Goal: Transaction & Acquisition: Purchase product/service

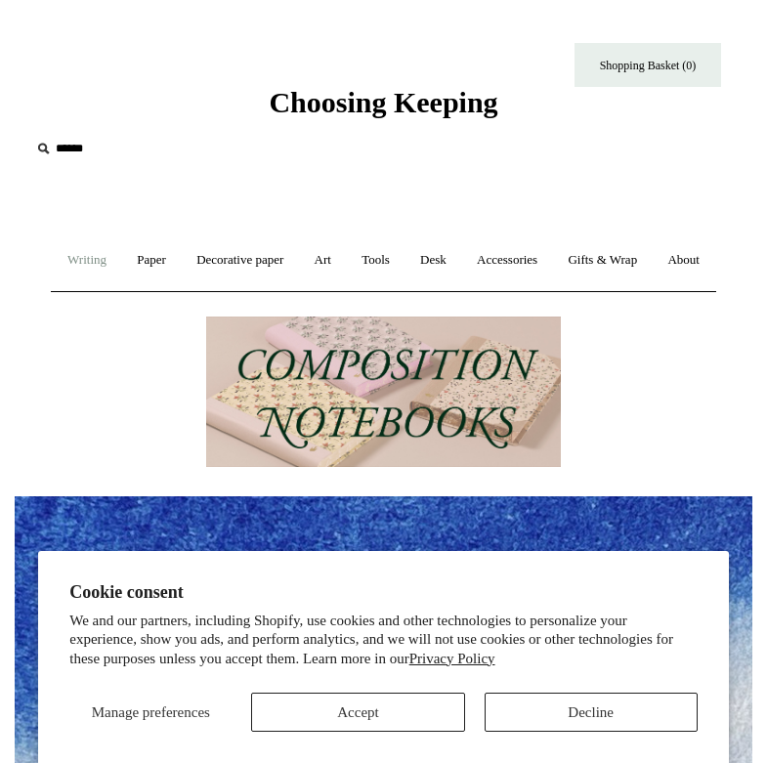
click at [116, 252] on link "Writing +" at bounding box center [87, 261] width 66 height 52
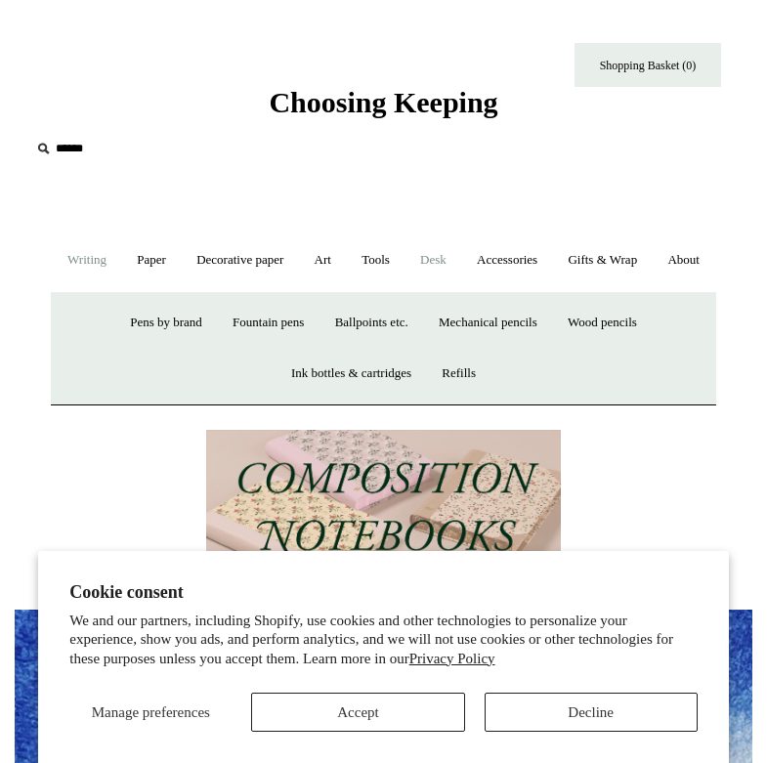
click at [460, 256] on link "Desk +" at bounding box center [434, 261] width 54 height 52
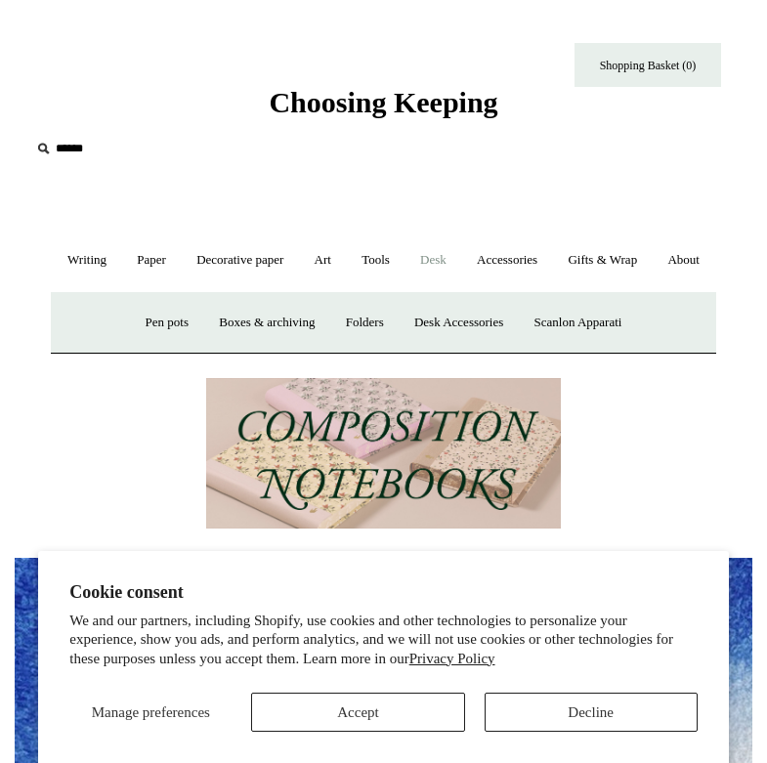
click at [91, 164] on input "text" at bounding box center [150, 149] width 240 height 36
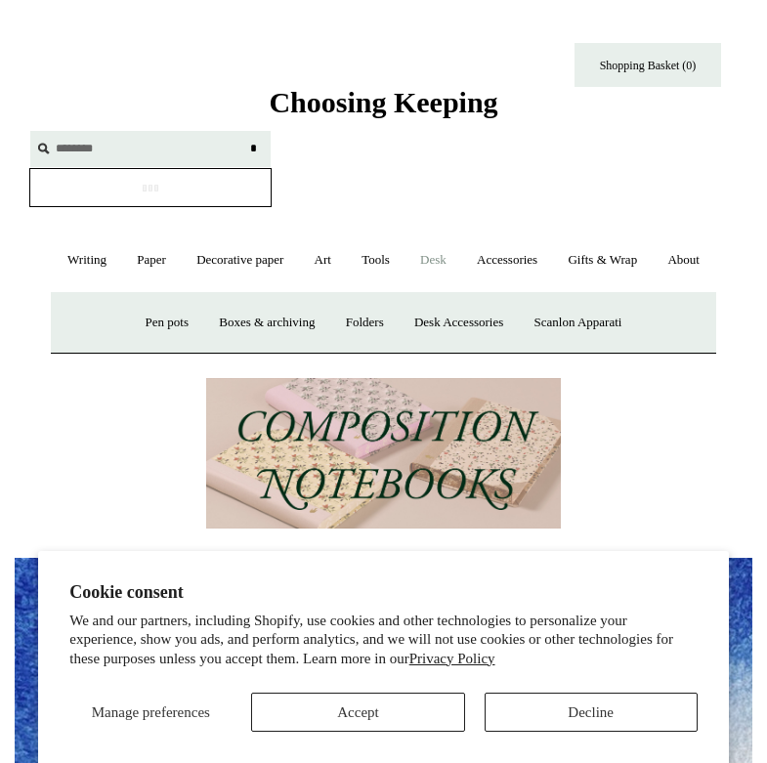
type input "********"
click at [253, 148] on input "*" at bounding box center [253, 148] width 20 height 34
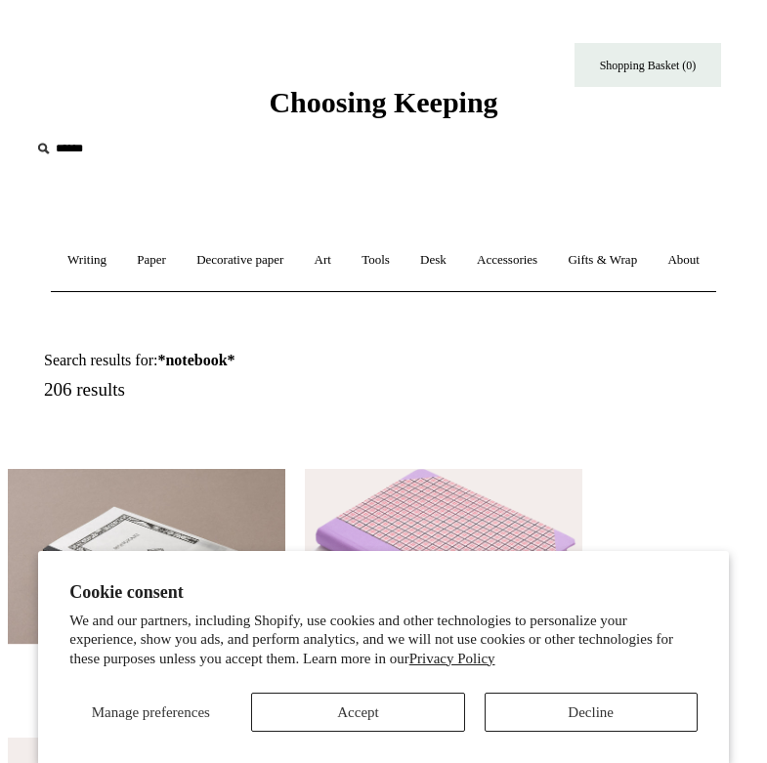
click at [358, 726] on button "Accept" at bounding box center [357, 712] width 213 height 39
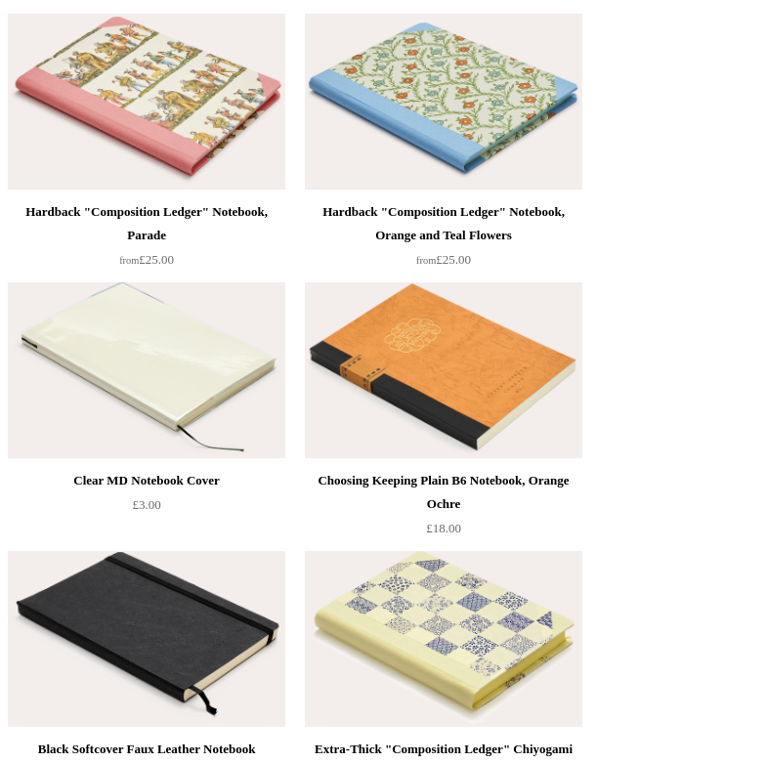
scroll to position [2608, 0]
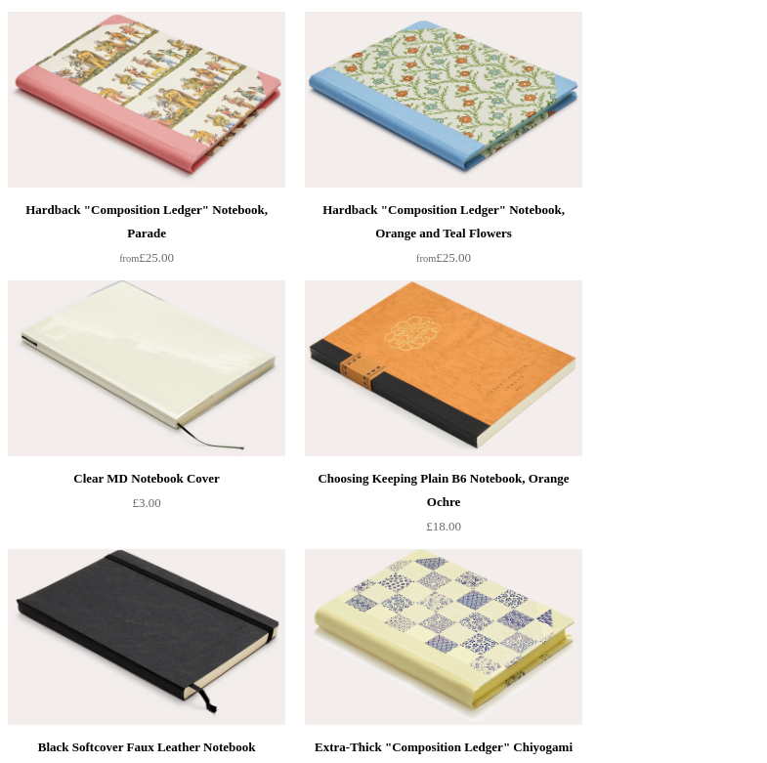
click at [156, 176] on img at bounding box center [147, 100] width 278 height 176
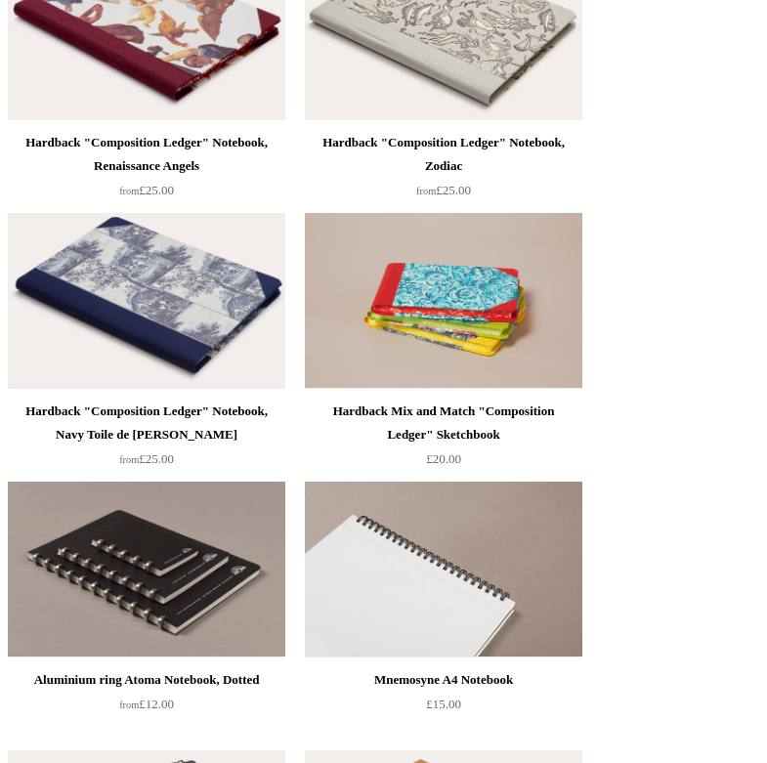
scroll to position [4812, 0]
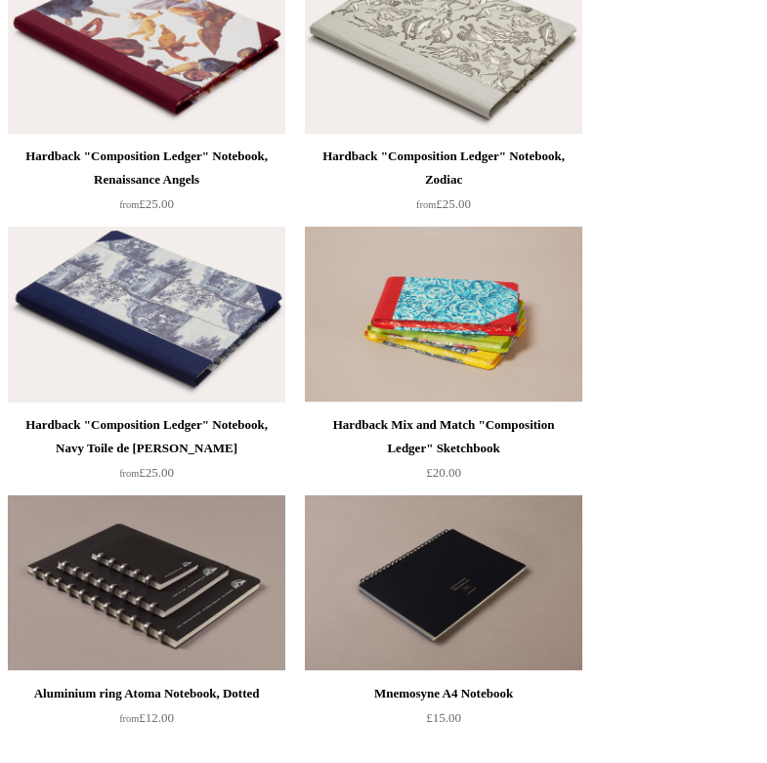
click at [227, 123] on img at bounding box center [147, 46] width 278 height 176
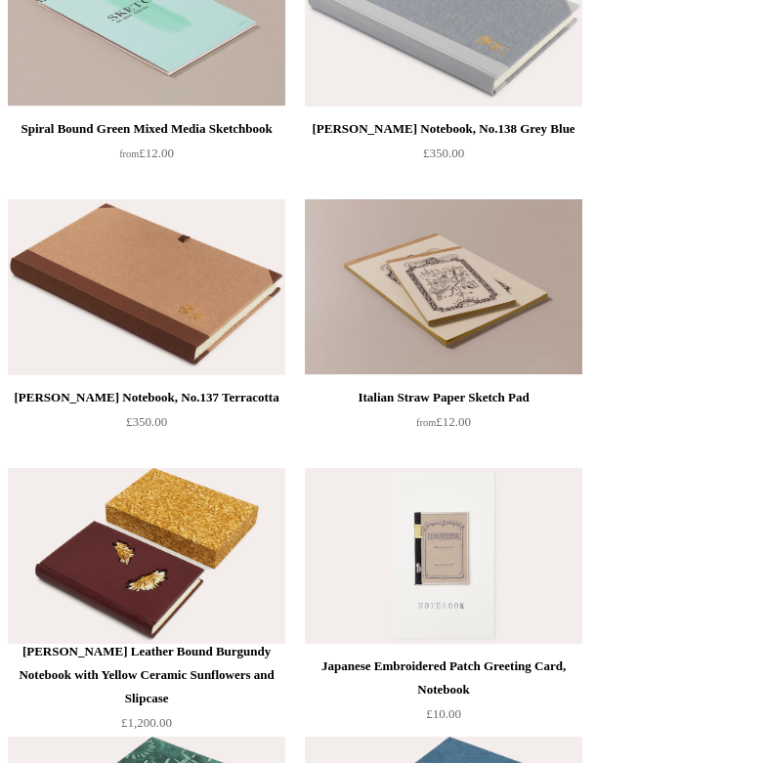
scroll to position [15583, 0]
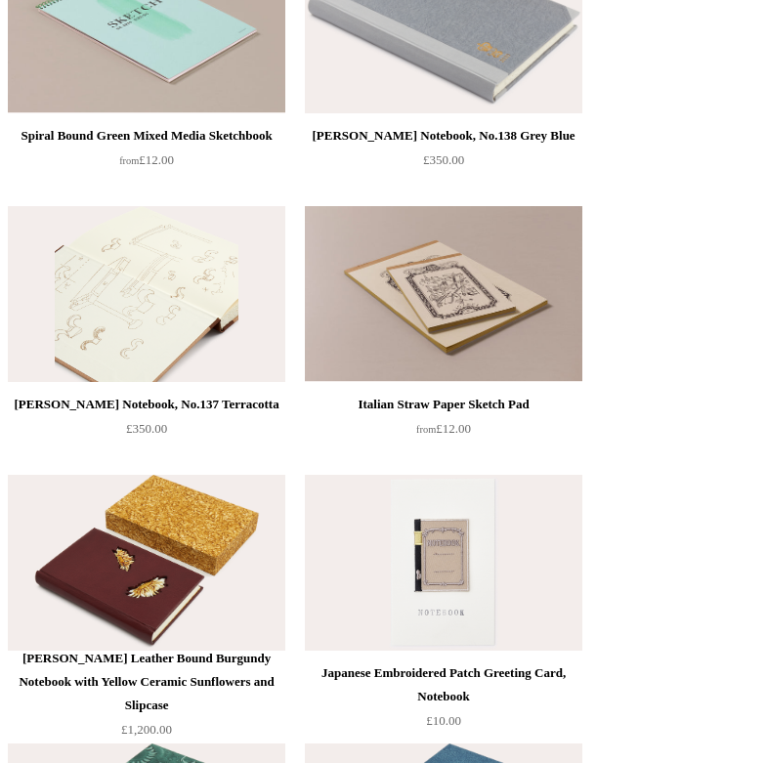
click at [240, 382] on img at bounding box center [147, 294] width 278 height 176
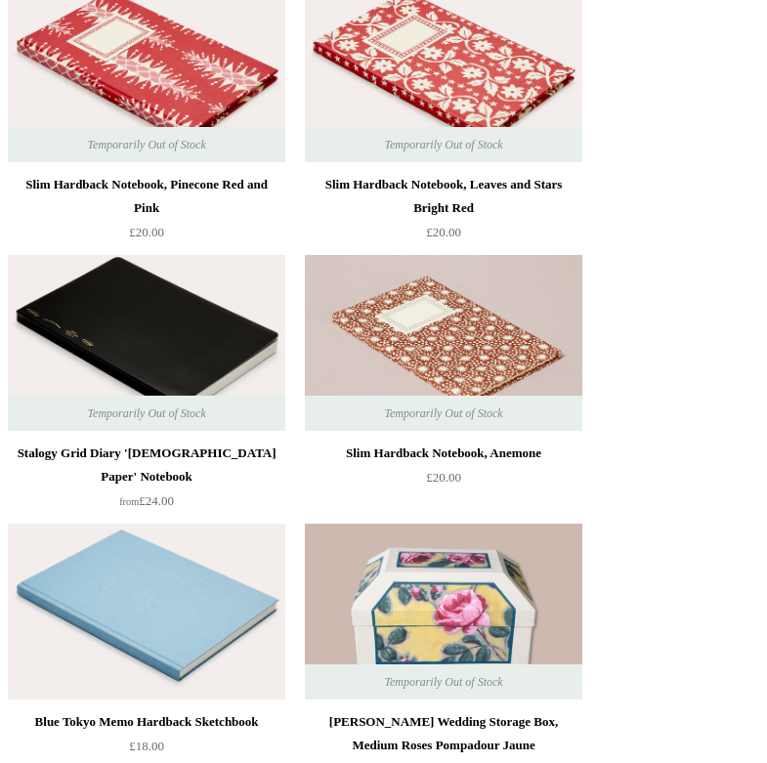
scroll to position [25725, 0]
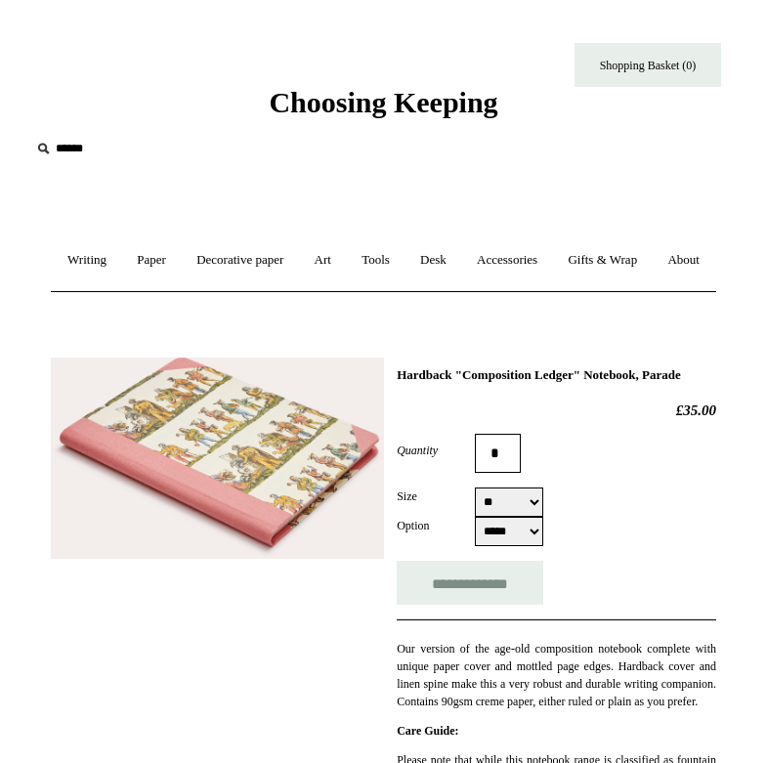
click at [326, 503] on img at bounding box center [217, 458] width 333 height 201
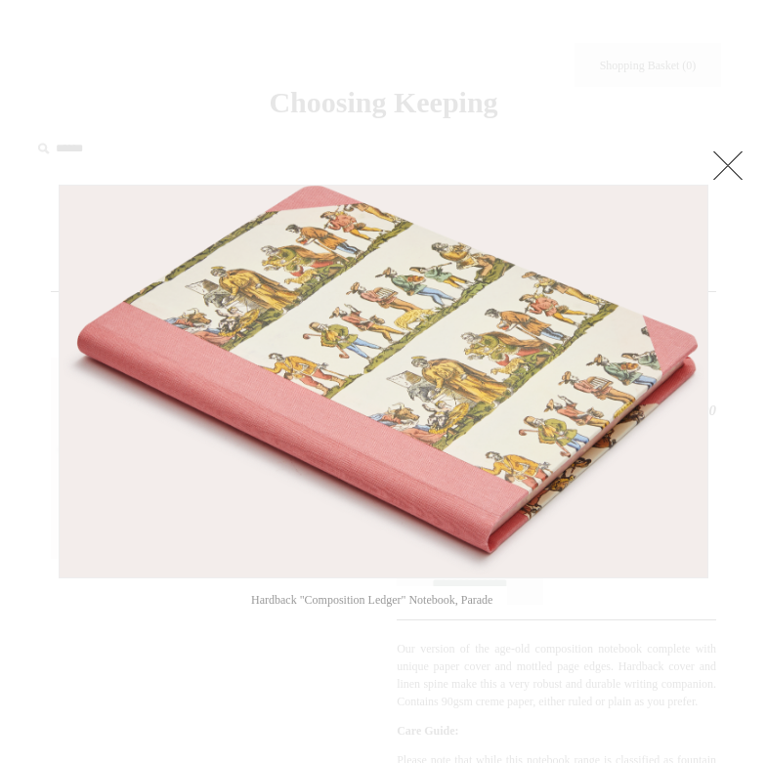
click at [580, 454] on img at bounding box center [384, 382] width 648 height 392
click at [721, 154] on link at bounding box center [728, 165] width 39 height 39
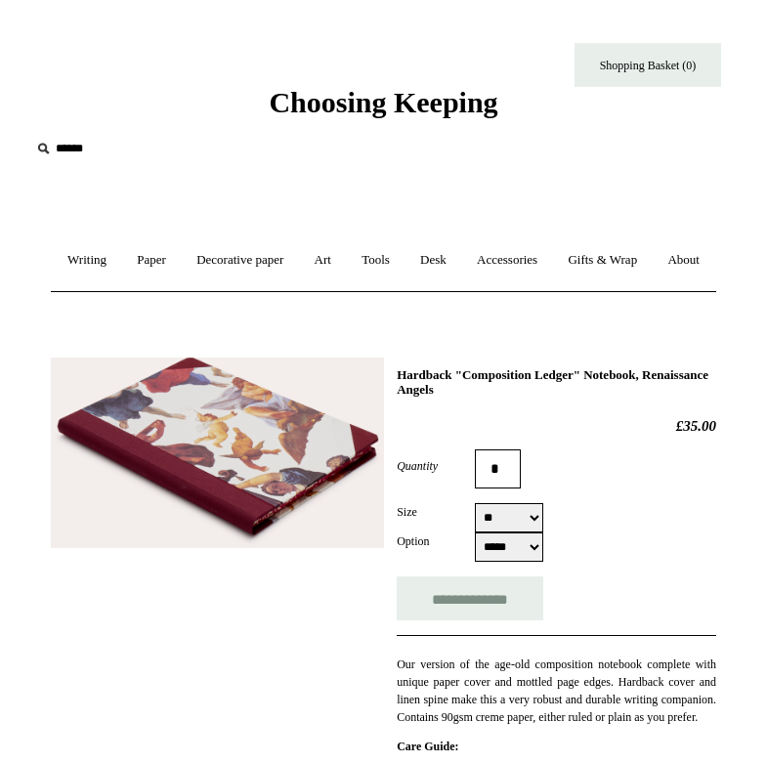
select select "**"
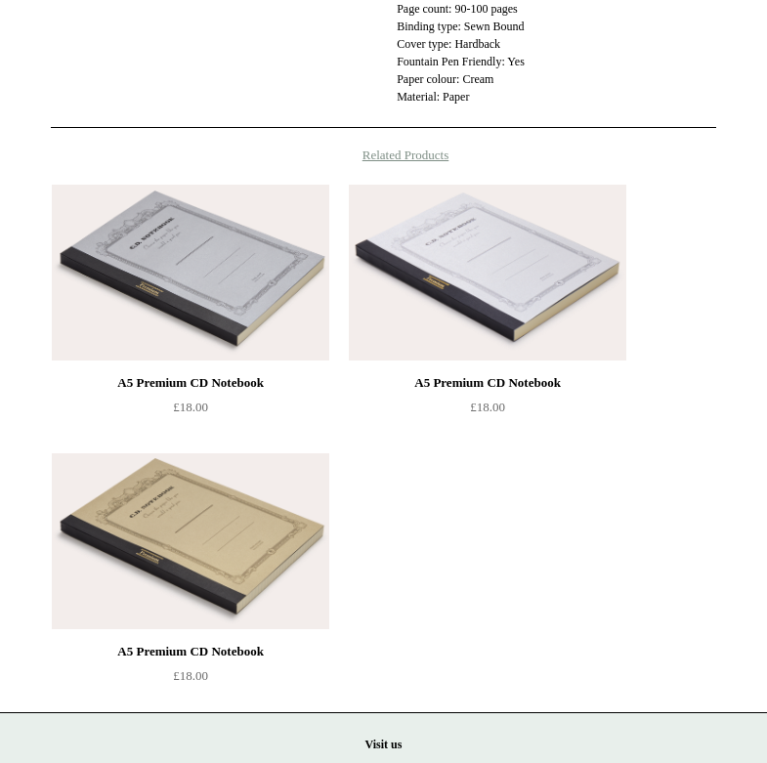
scroll to position [1150, 0]
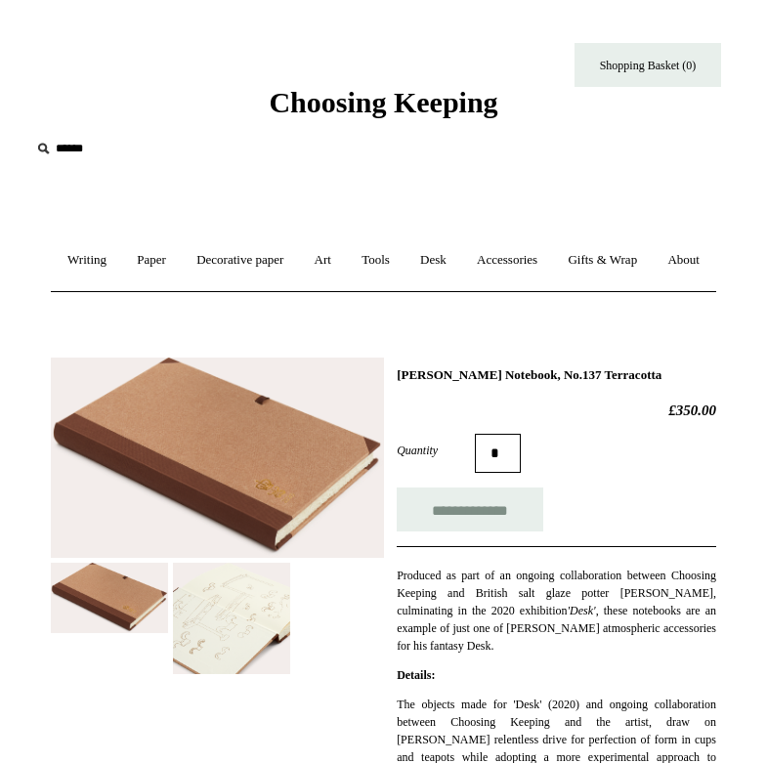
click at [160, 633] on img at bounding box center [109, 598] width 117 height 70
click at [226, 669] on img at bounding box center [231, 619] width 117 height 112
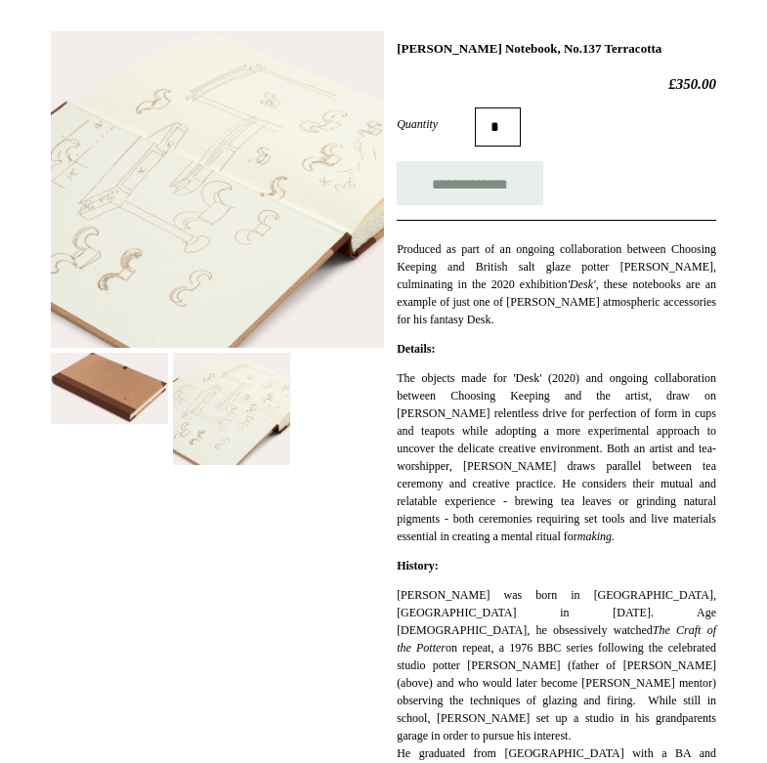
scroll to position [338, 0]
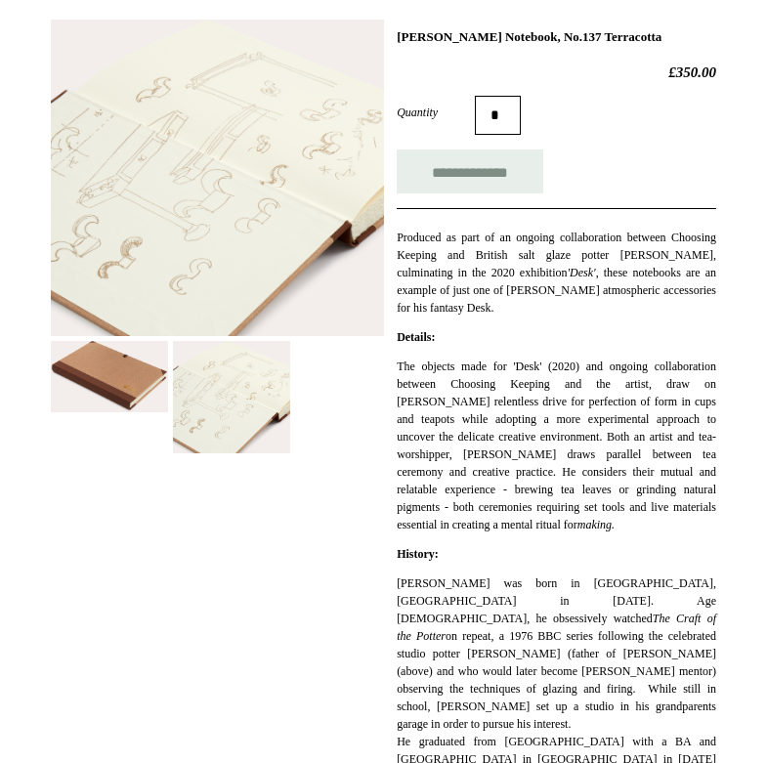
click at [141, 411] on img at bounding box center [109, 376] width 117 height 70
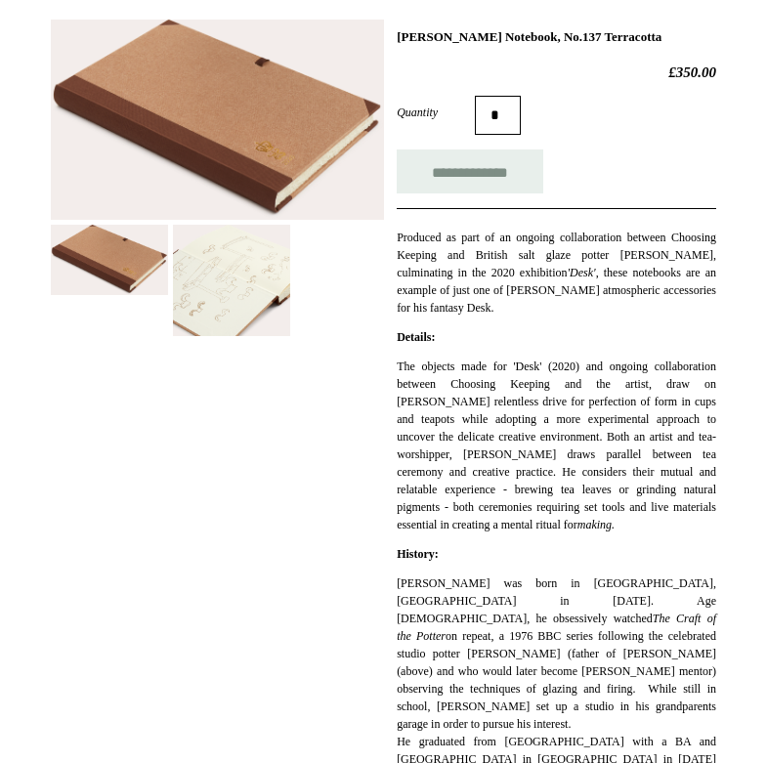
click at [255, 146] on img at bounding box center [217, 120] width 333 height 200
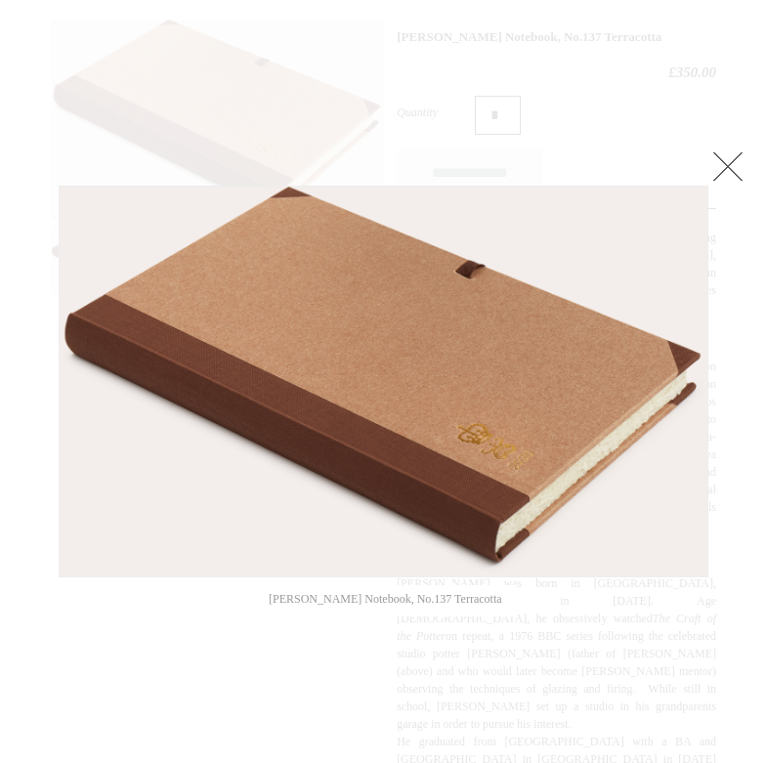
click at [458, 319] on img at bounding box center [384, 382] width 648 height 390
click at [723, 155] on link at bounding box center [728, 166] width 39 height 39
